Goal: Find specific page/section: Find specific page/section

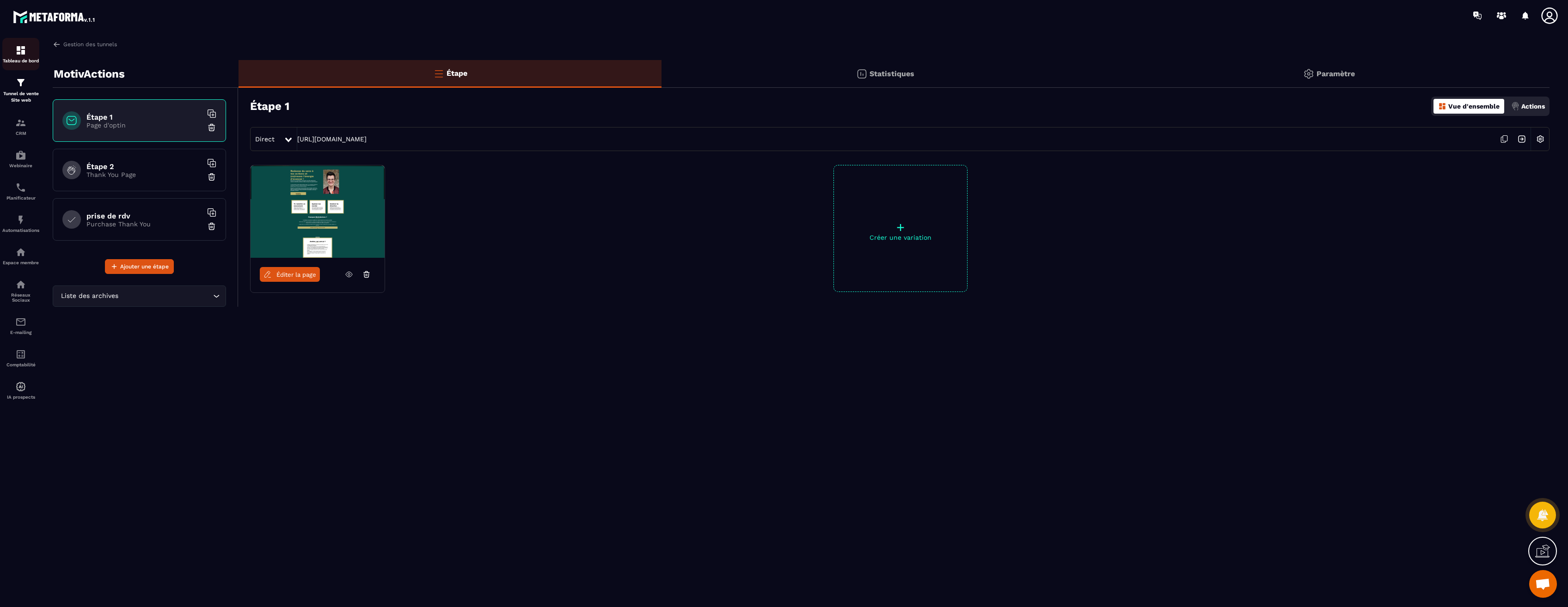
click at [20, 55] on img at bounding box center [21, 50] width 11 height 11
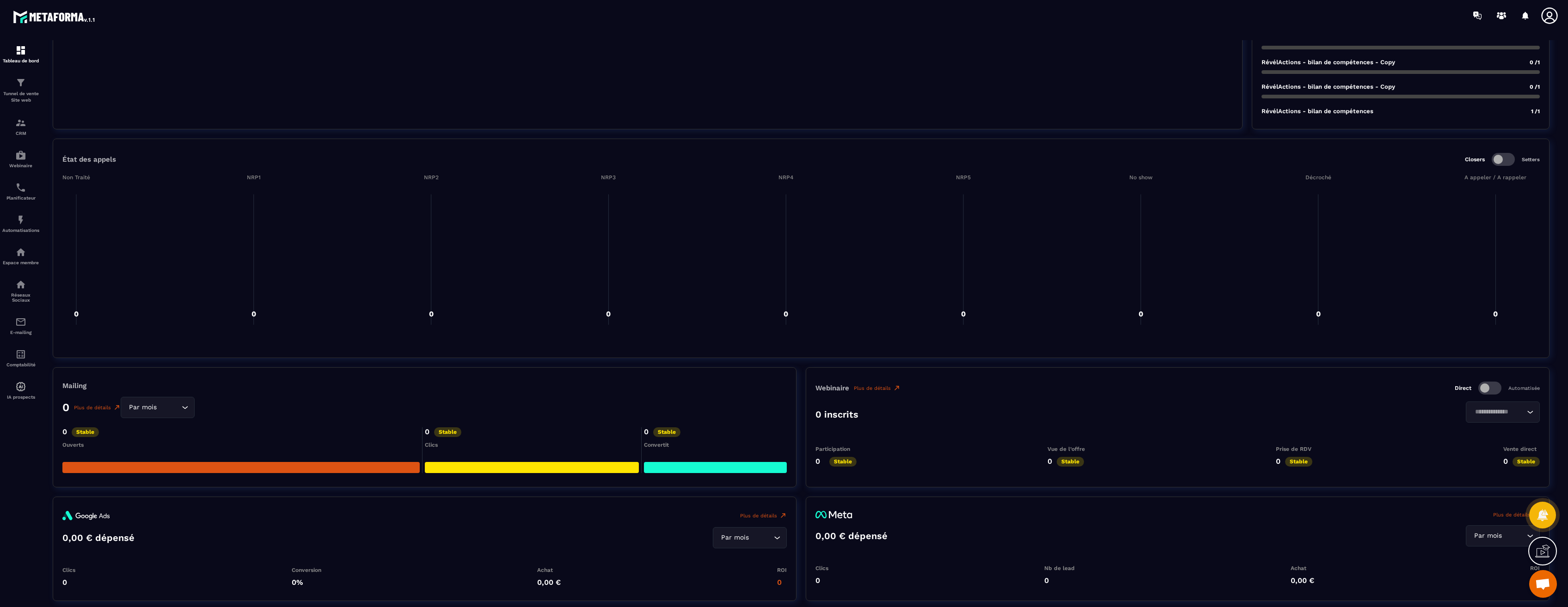
scroll to position [693, 0]
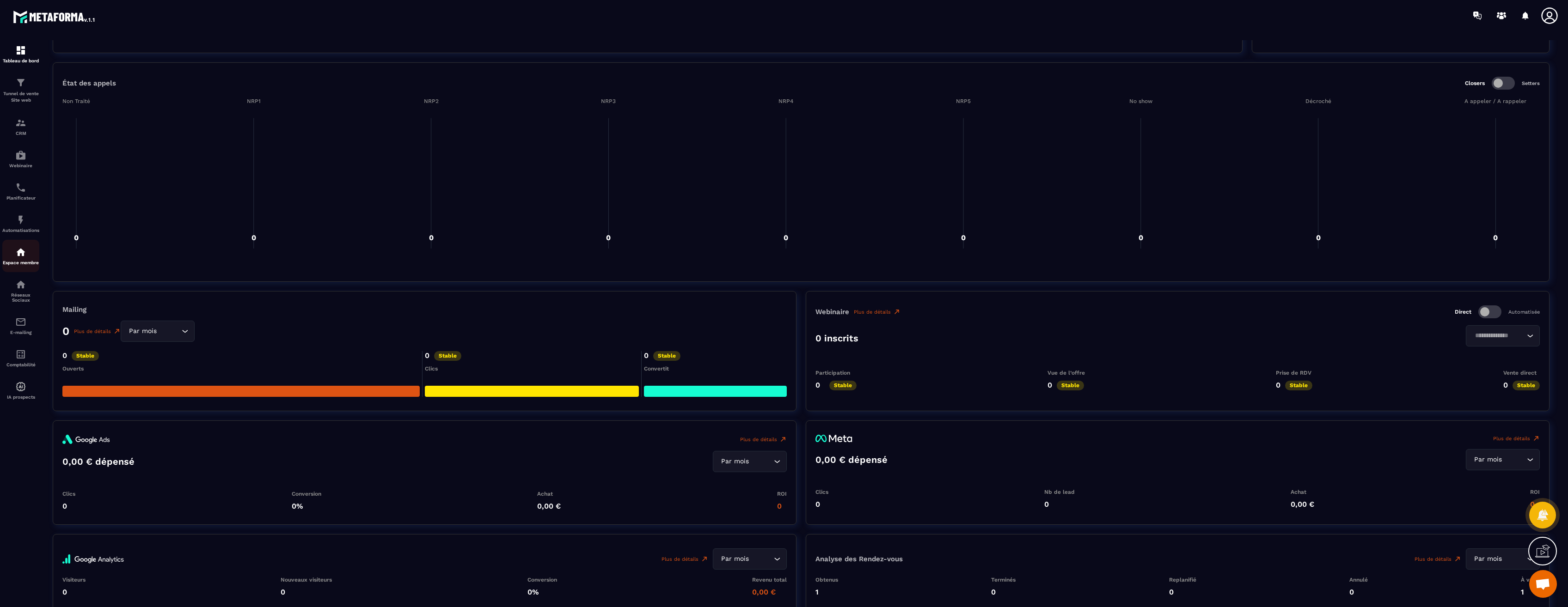
click at [18, 258] on div "Espace membre" at bounding box center [21, 256] width 37 height 18
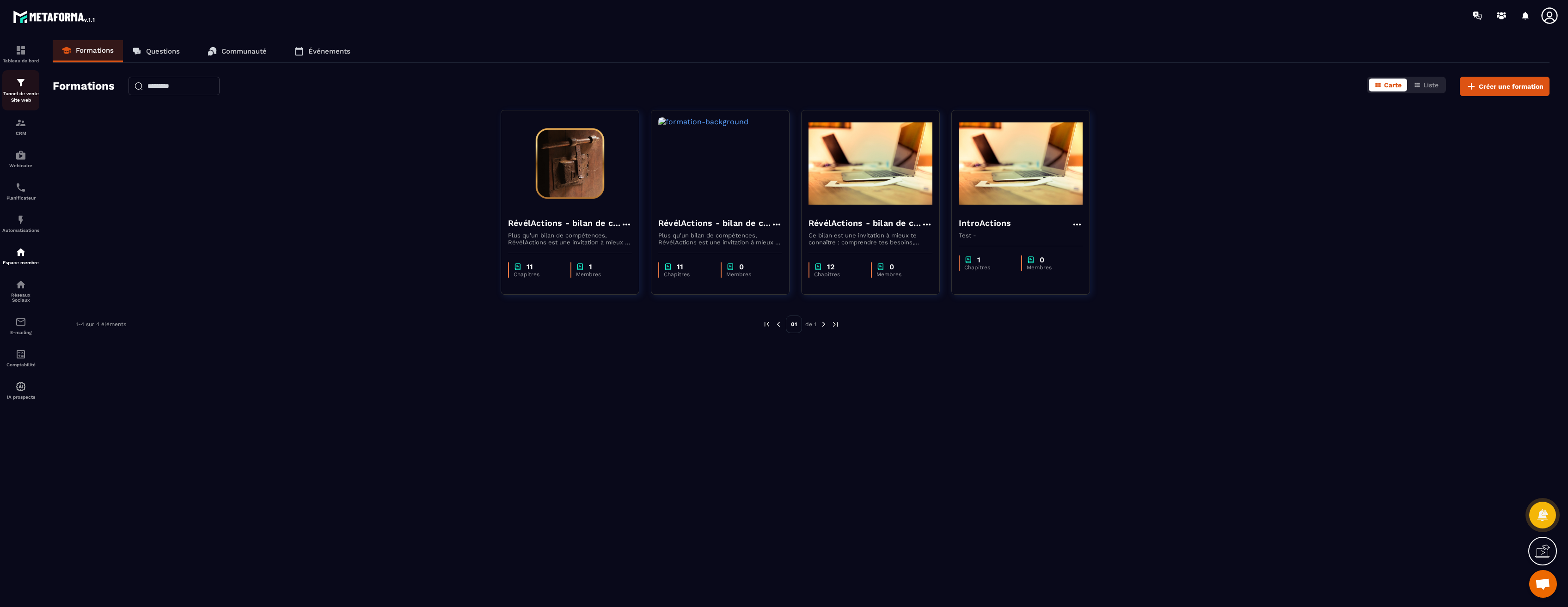
click at [21, 89] on div "Tunnel de vente Site web" at bounding box center [21, 90] width 37 height 26
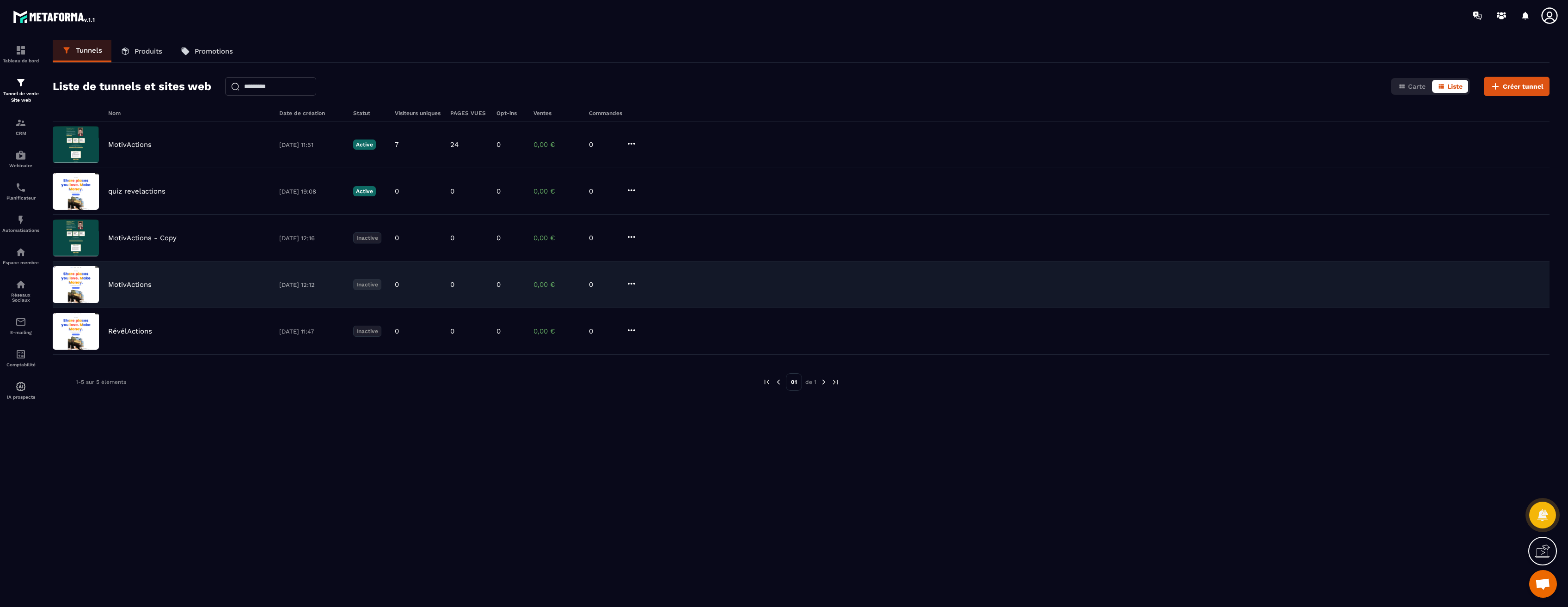
click at [79, 293] on img at bounding box center [76, 284] width 46 height 37
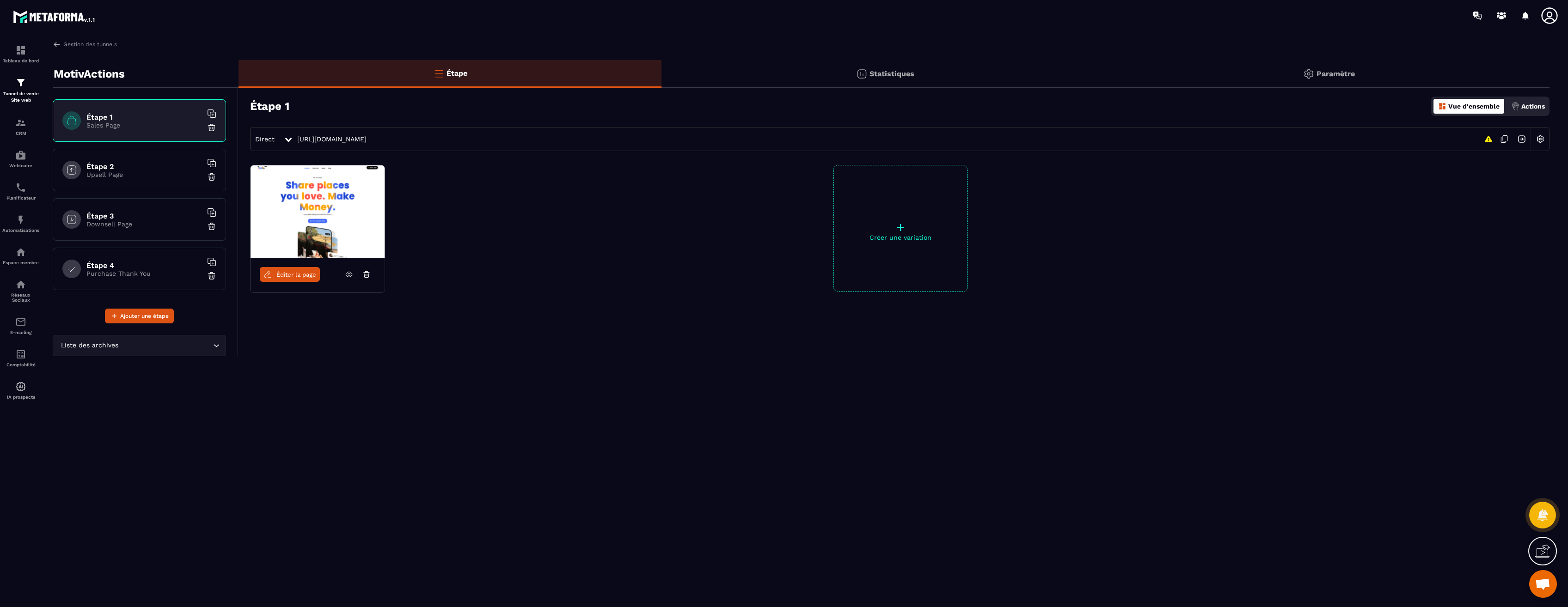
click at [147, 349] on input "Search for option" at bounding box center [165, 345] width 91 height 10
click at [142, 341] on input "Search for option" at bounding box center [135, 345] width 152 height 10
click at [293, 275] on span "Éditer la page" at bounding box center [296, 274] width 40 height 7
